Goal: Information Seeking & Learning: Understand process/instructions

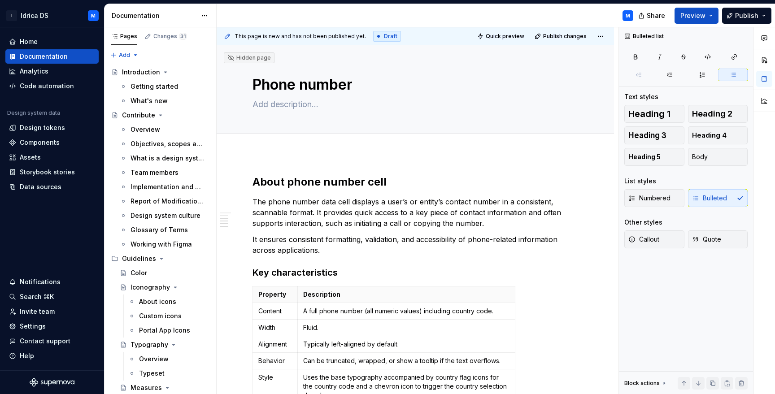
scroll to position [424, 0]
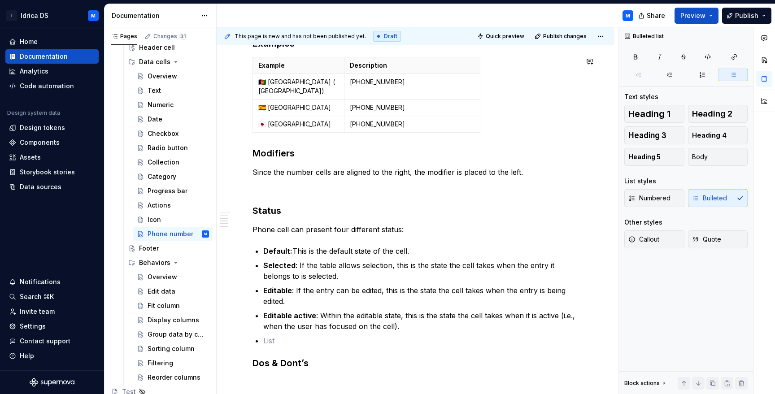
type textarea "*"
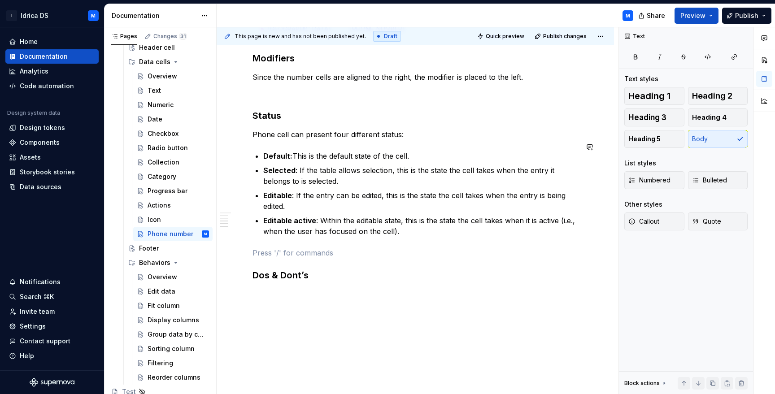
scroll to position [504, 0]
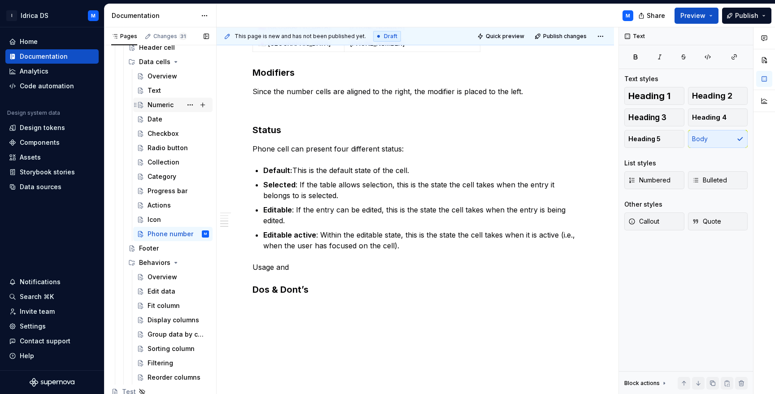
click at [176, 105] on div "Numeric" at bounding box center [178, 105] width 61 height 13
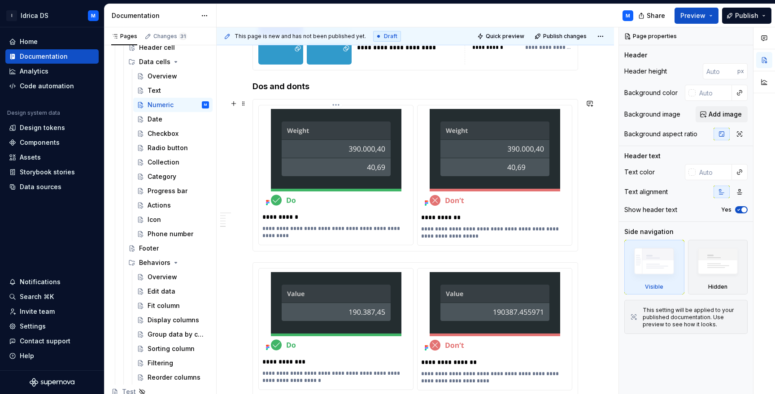
scroll to position [1641, 0]
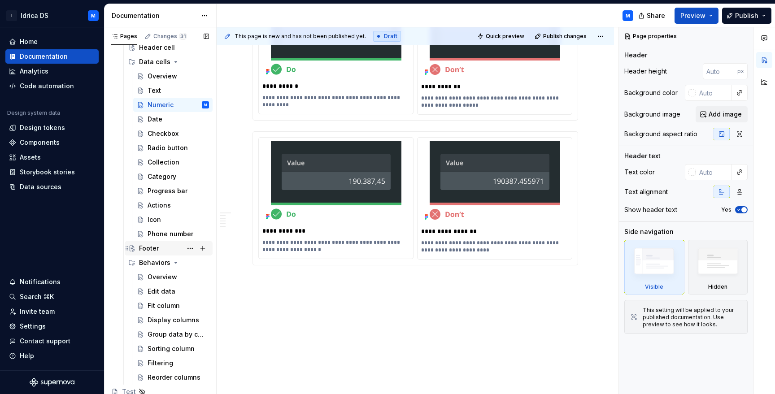
click at [157, 245] on div "Footer" at bounding box center [149, 248] width 20 height 9
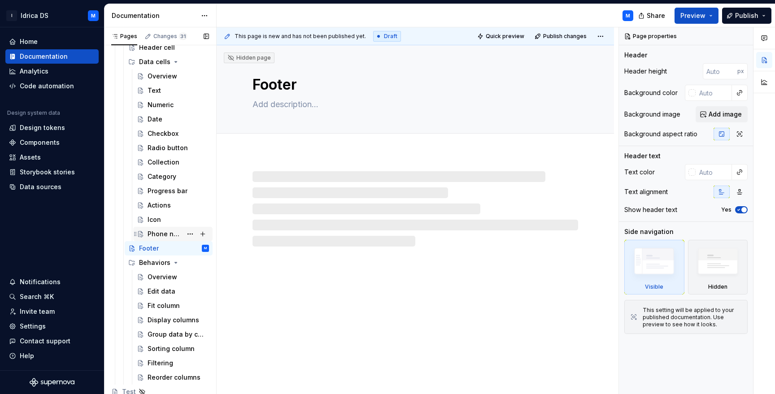
click at [159, 232] on div "Phone number" at bounding box center [165, 234] width 35 height 9
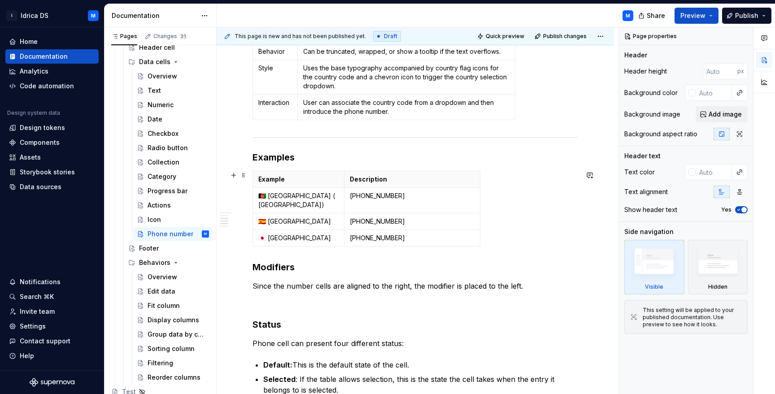
scroll to position [488, 0]
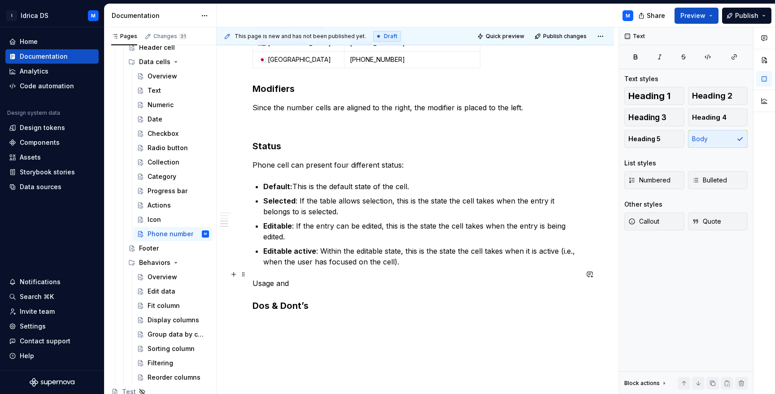
click at [305, 279] on p "Usage and" at bounding box center [416, 283] width 326 height 11
type textarea "*"
click at [328, 278] on p "Usage and recommendations" at bounding box center [416, 283] width 326 height 11
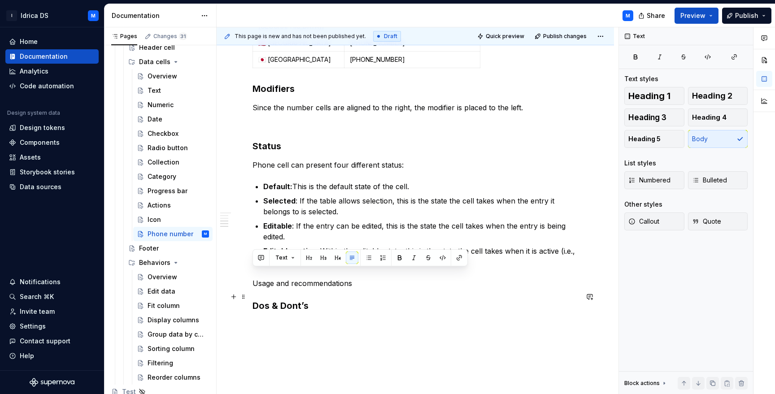
click at [289, 301] on h3 "Dos & Dont’s" at bounding box center [416, 306] width 326 height 13
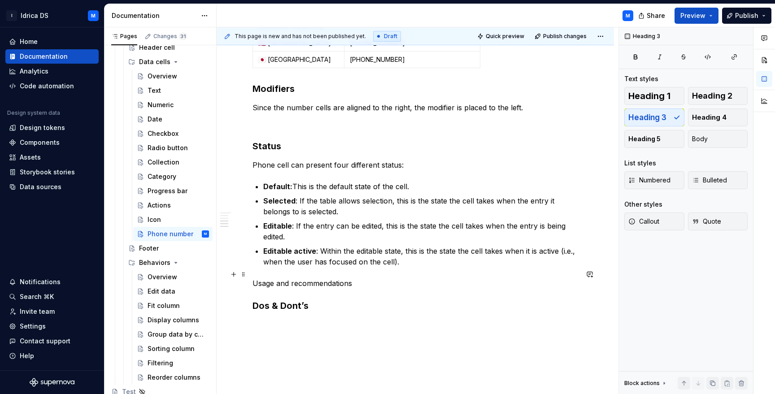
click at [300, 278] on p "Usage and recommendations" at bounding box center [416, 283] width 326 height 11
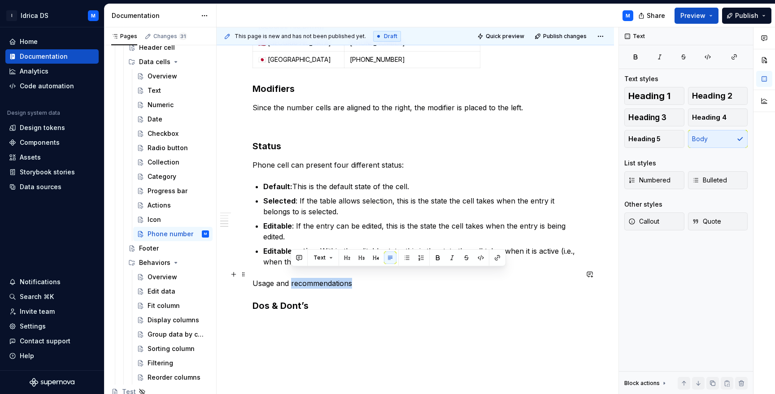
click at [300, 278] on p "Usage and recommendations" at bounding box center [416, 283] width 326 height 11
click at [655, 113] on span "Heading 3" at bounding box center [648, 117] width 38 height 9
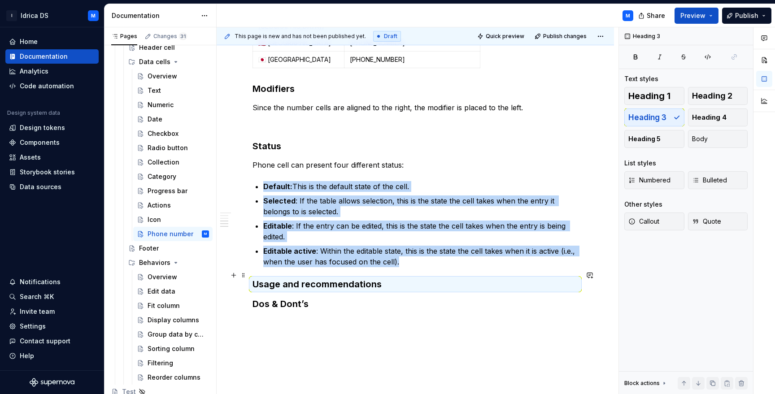
click at [399, 279] on h3 "Usage and recommendations" at bounding box center [416, 284] width 326 height 13
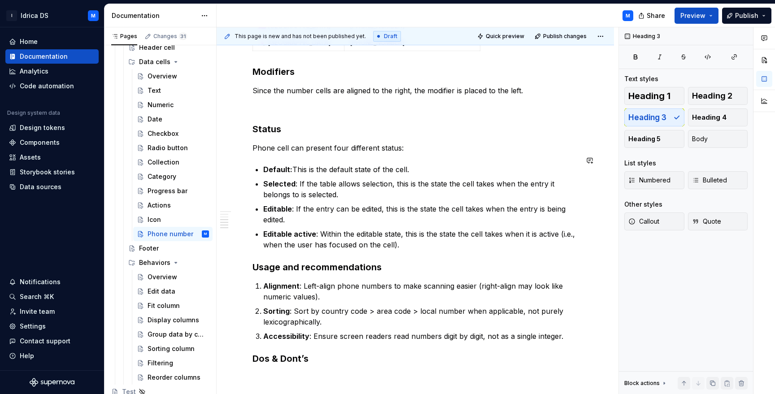
scroll to position [563, 0]
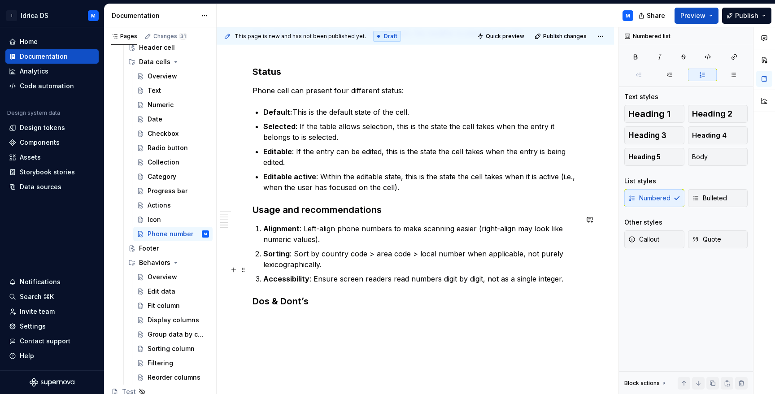
click at [569, 274] on p "Accessibility : Ensure screen readers read numbers digit by digit, not as a sin…" at bounding box center [420, 279] width 315 height 11
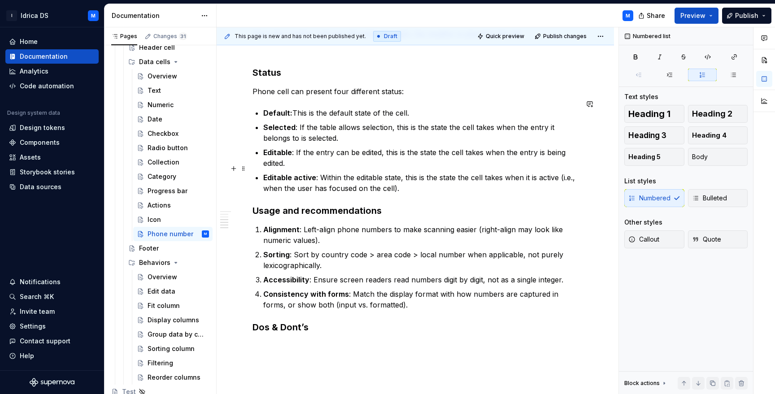
scroll to position [371, 0]
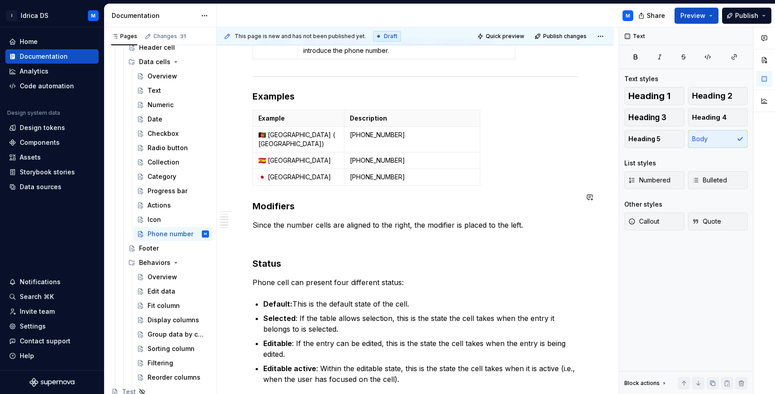
click at [399, 210] on div "About phone number cell The phone number data cell displays a user’s or entity’…" at bounding box center [416, 164] width 326 height 721
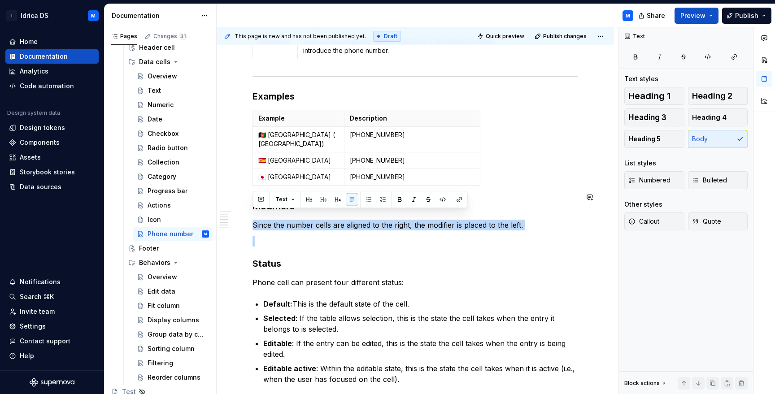
click at [399, 210] on div "About phone number cell The phone number data cell displays a user’s or entity’…" at bounding box center [416, 164] width 326 height 721
click at [401, 220] on p "Since the number cells are aligned to the right, the modifier is placed to the …" at bounding box center [416, 225] width 326 height 11
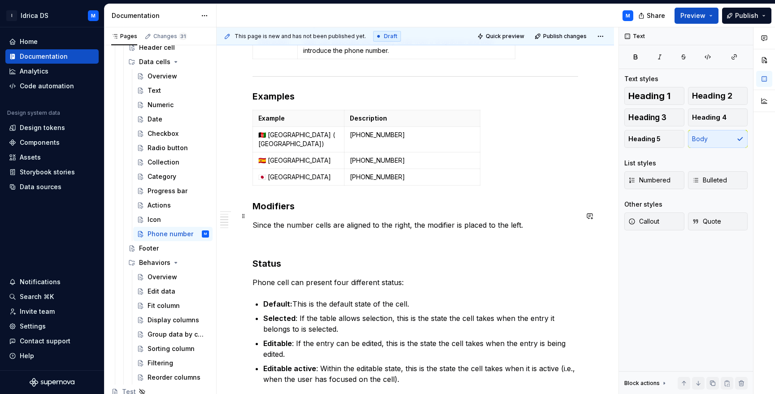
click at [401, 220] on p "Since the number cells are aligned to the right, the modifier is placed to the …" at bounding box center [416, 225] width 326 height 11
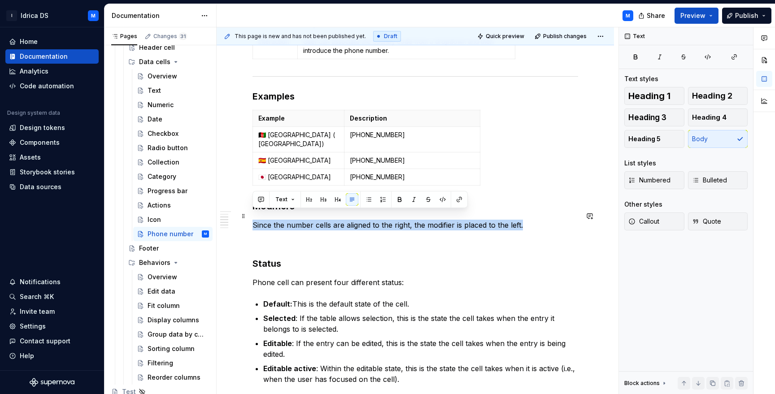
click at [401, 220] on p "Since the number cells are aligned to the right, the modifier is placed to the …" at bounding box center [416, 225] width 326 height 11
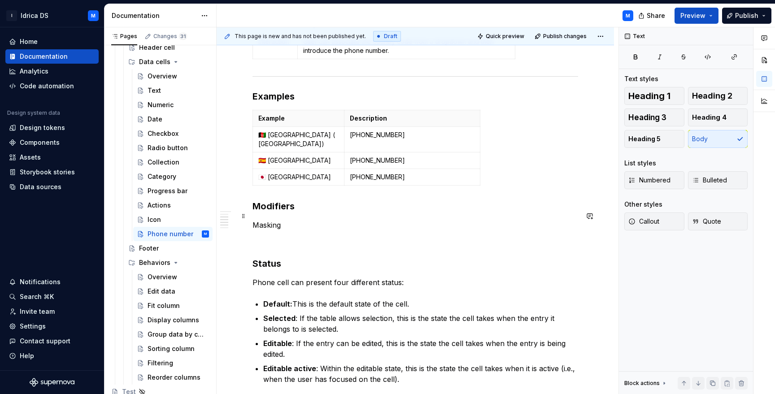
click at [269, 220] on p "Masking" at bounding box center [416, 225] width 326 height 11
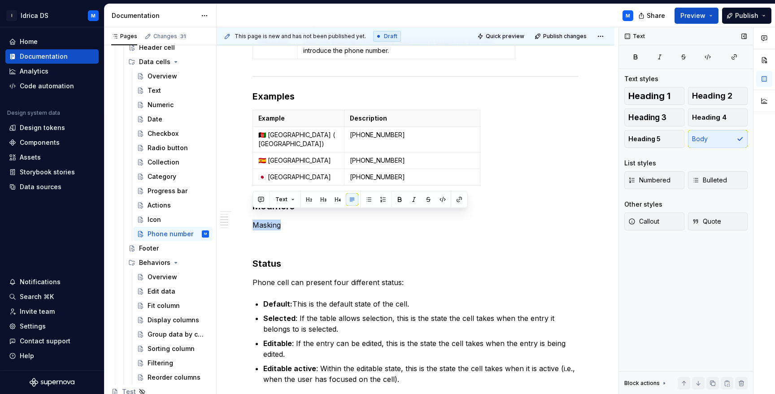
click at [703, 115] on span "Heading 4" at bounding box center [709, 117] width 35 height 9
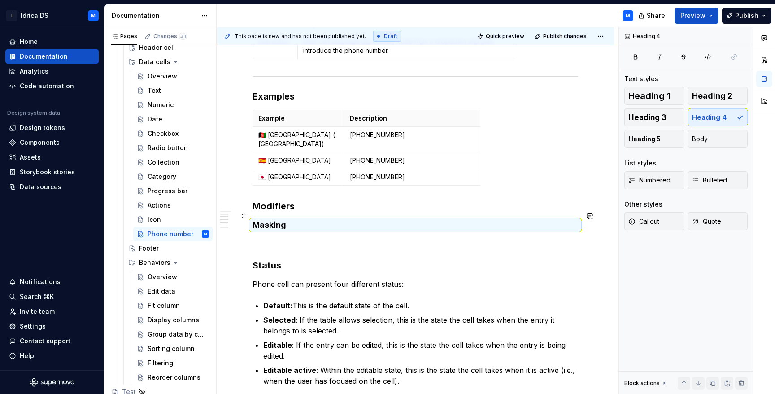
click at [288, 221] on h4 "Masking" at bounding box center [416, 225] width 326 height 11
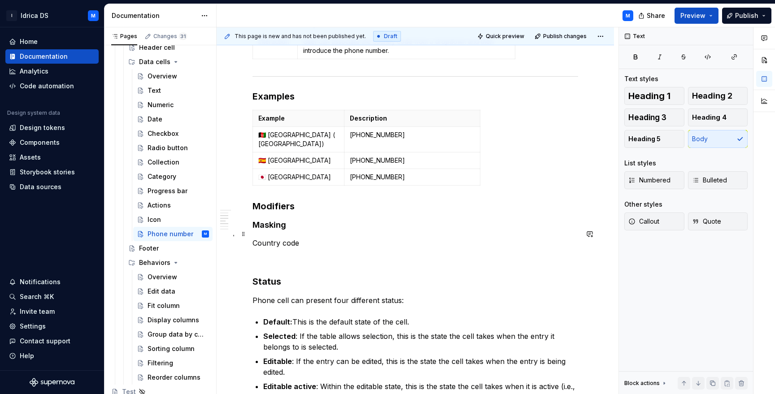
click at [262, 238] on p "Country code" at bounding box center [416, 243] width 326 height 11
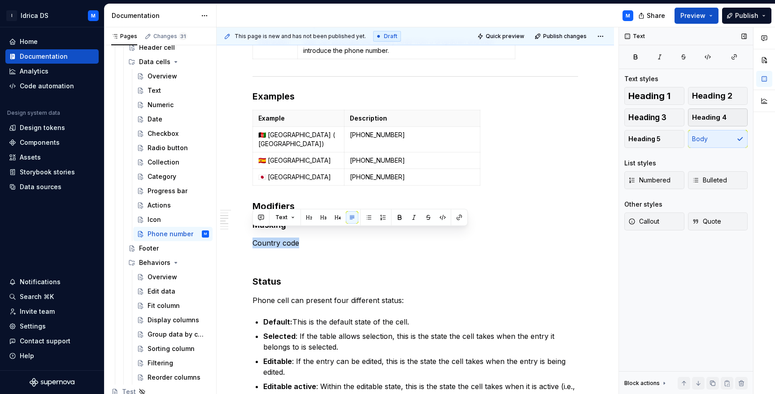
click at [729, 120] on button "Heading 4" at bounding box center [718, 118] width 60 height 18
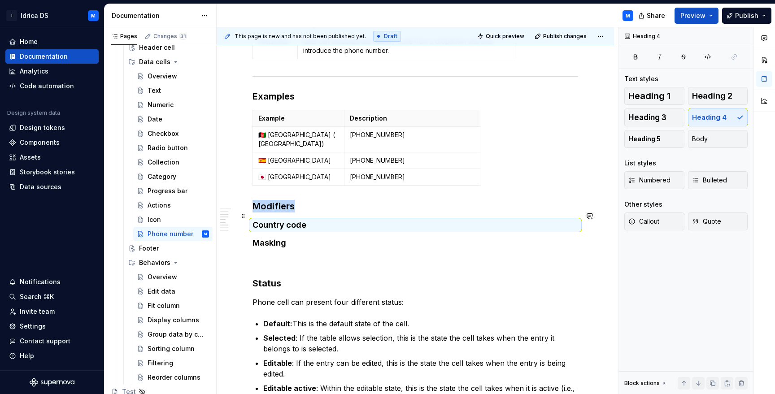
click at [319, 220] on h4 "Country code" at bounding box center [416, 225] width 326 height 11
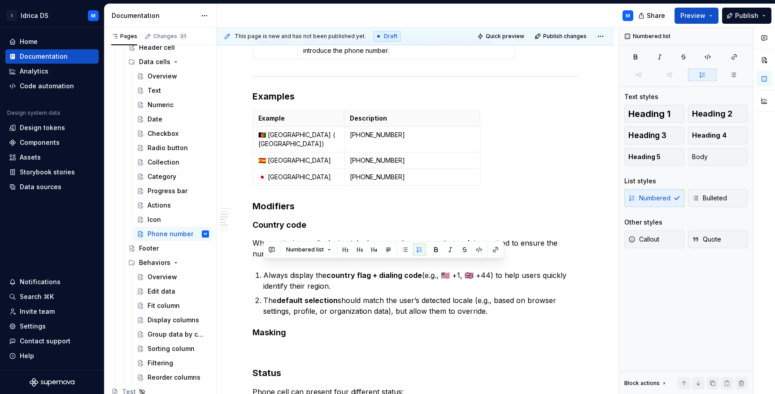
drag, startPoint x: 492, startPoint y: 303, endPoint x: 218, endPoint y: 261, distance: 277.7
click at [216, 261] on div "Pages Changes 31 Add Accessibility guide for tree Page tree. Navigate the tree …" at bounding box center [440, 212] width 671 height 371
click at [729, 197] on button "Bulleted" at bounding box center [718, 198] width 60 height 18
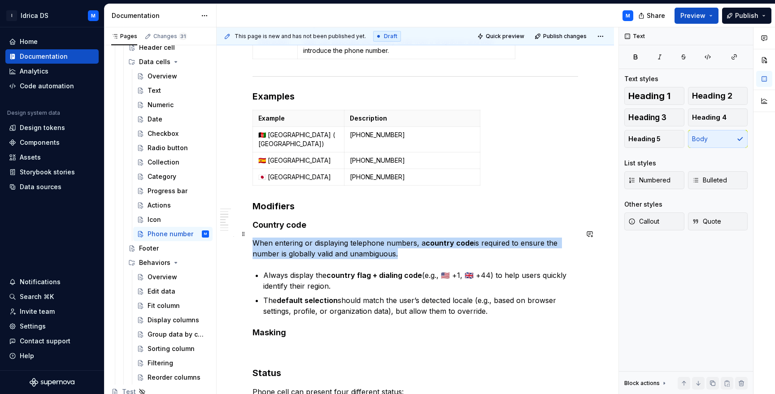
click at [344, 250] on p "When entering or displaying telephone numbers, a country code is required to en…" at bounding box center [416, 249] width 326 height 22
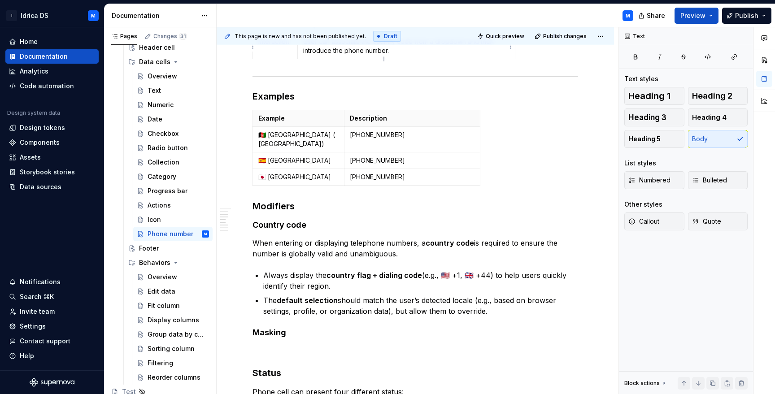
type textarea "*"
